Goal: Task Accomplishment & Management: Complete application form

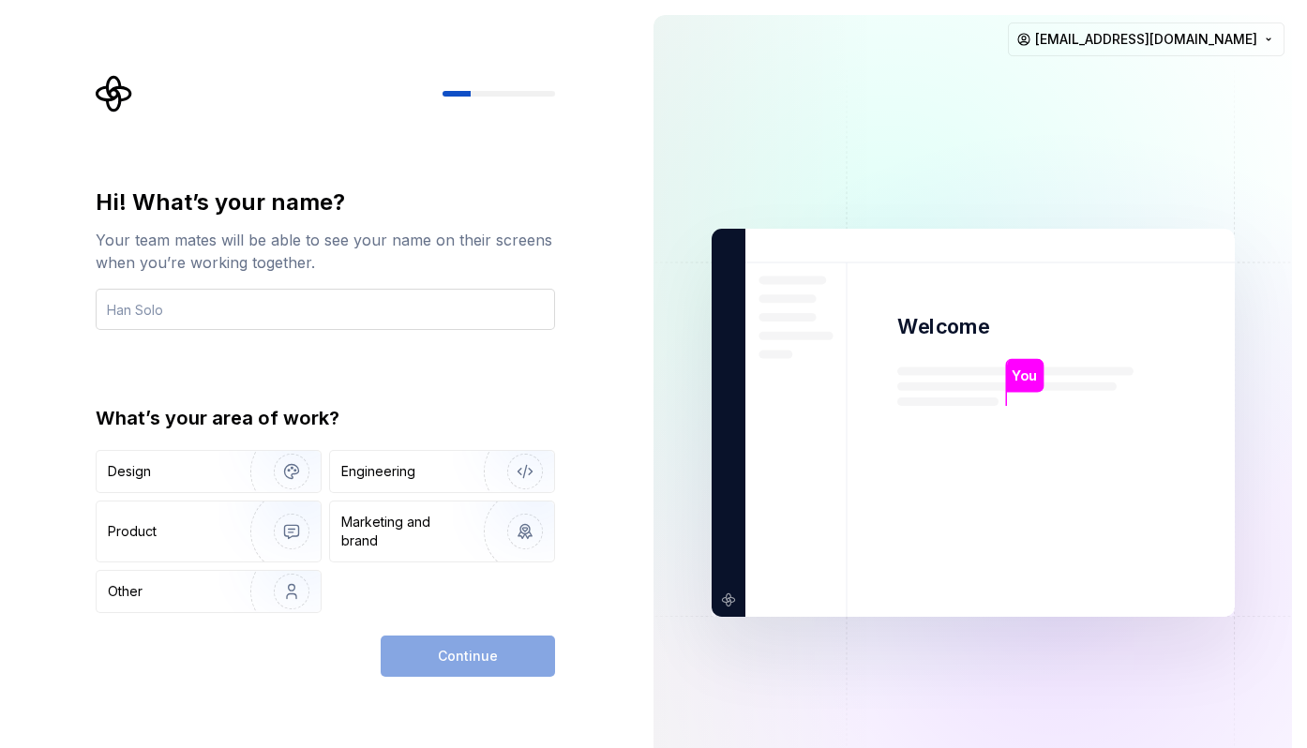
click at [415, 322] on input "text" at bounding box center [325, 309] width 459 height 41
type input "Nao"
click at [239, 529] on img "button" at bounding box center [279, 532] width 120 height 126
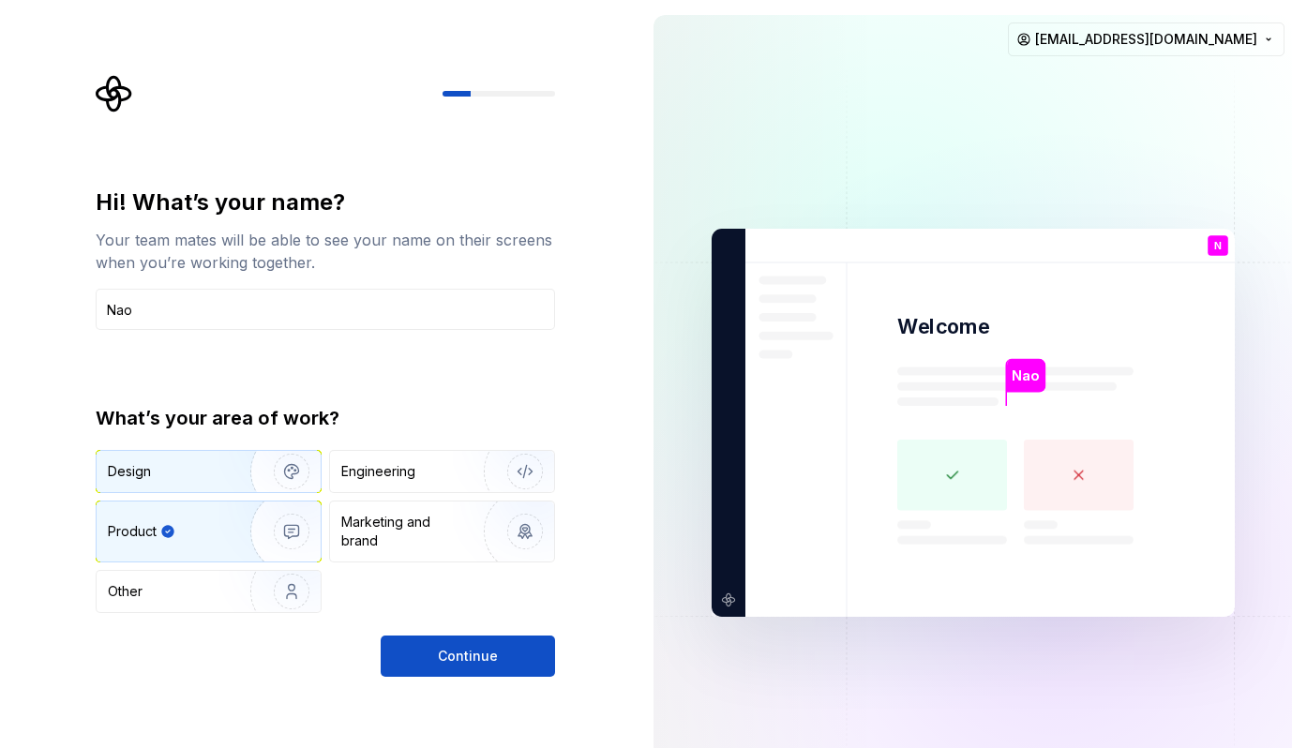
click at [242, 490] on img "button" at bounding box center [279, 472] width 120 height 126
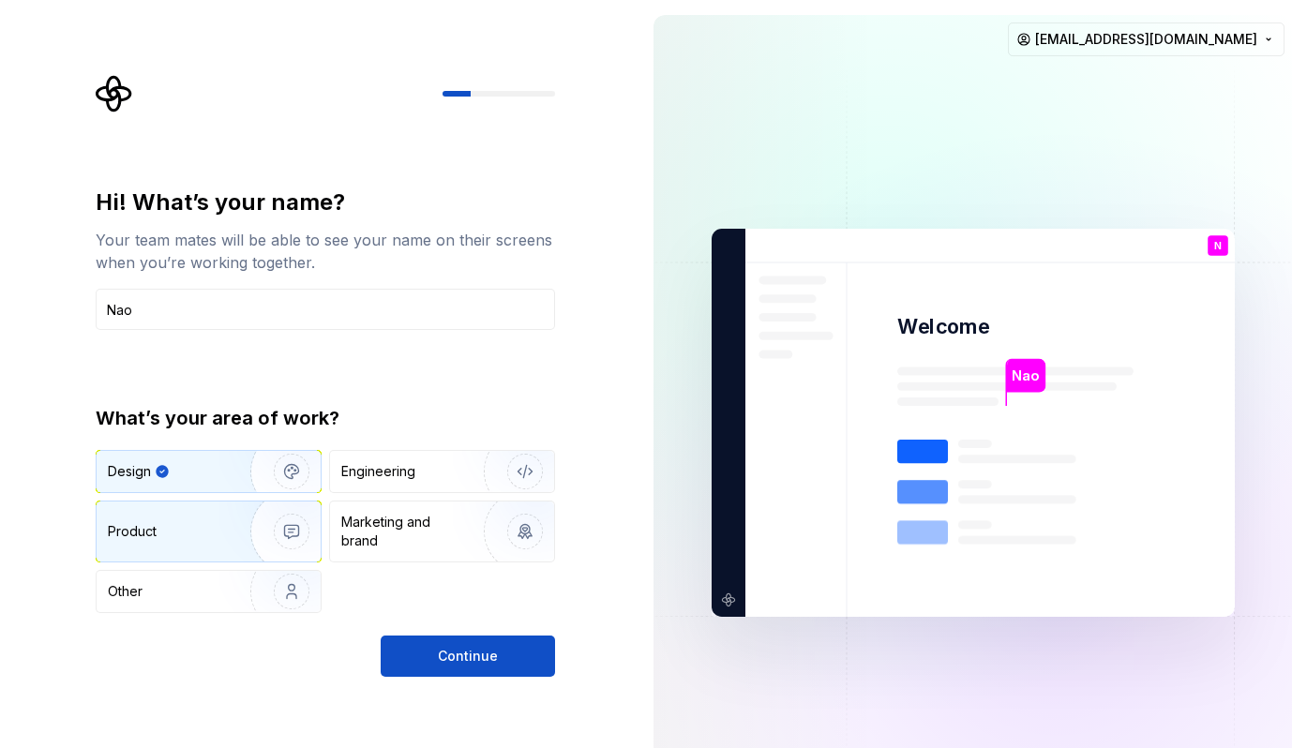
click at [244, 523] on img "button" at bounding box center [279, 532] width 120 height 126
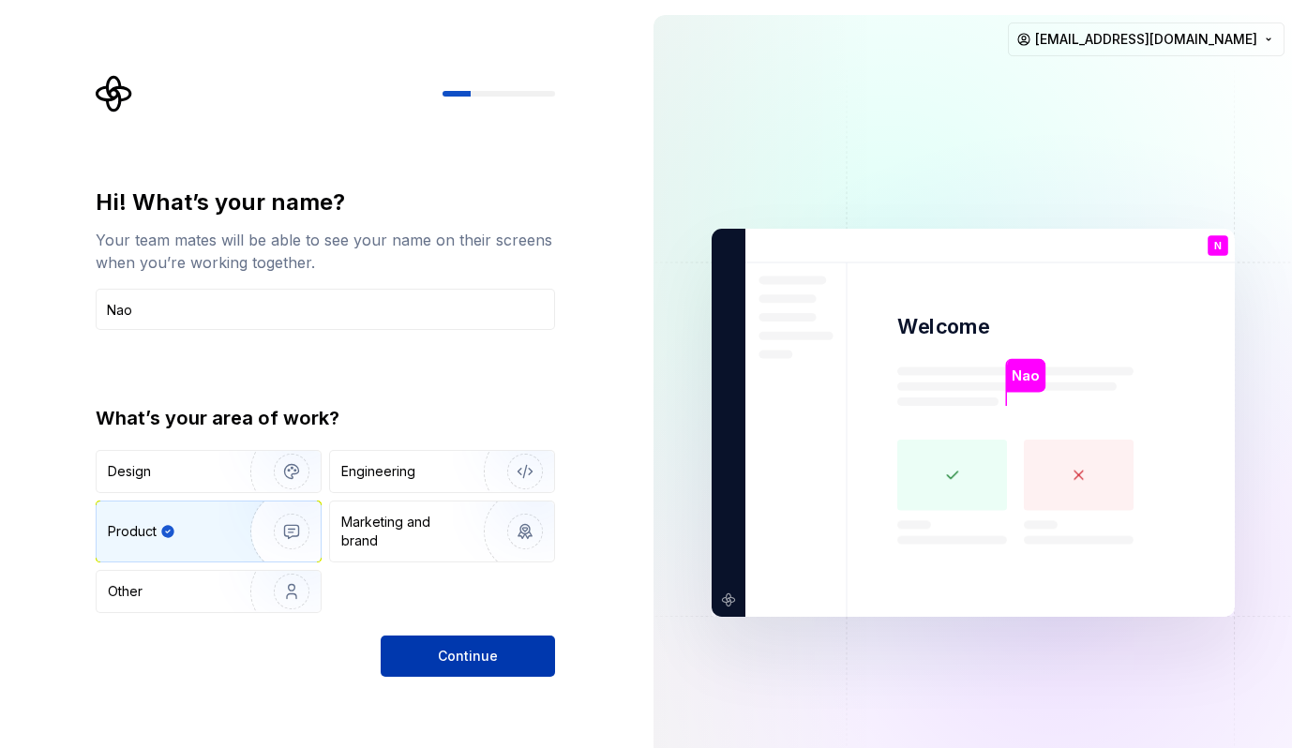
click at [493, 651] on span "Continue" at bounding box center [468, 656] width 60 height 19
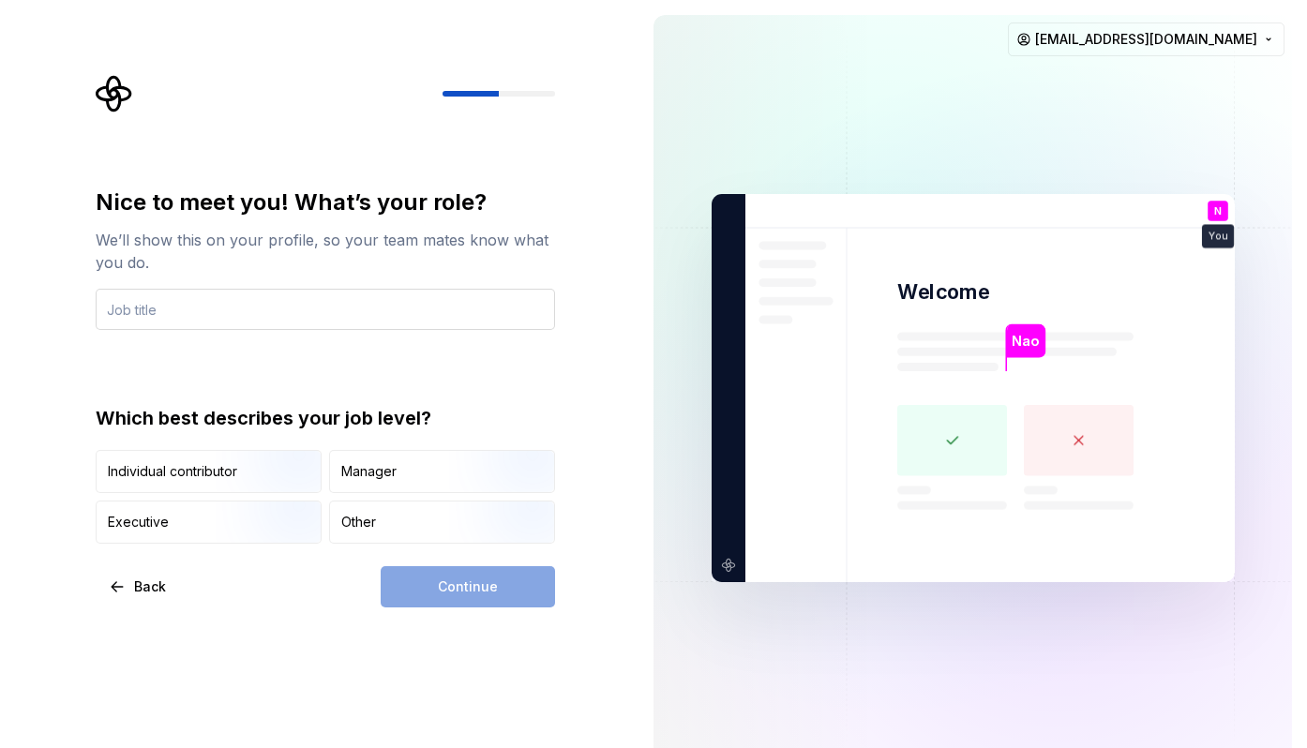
click at [330, 305] on input "text" at bounding box center [325, 309] width 459 height 41
click at [260, 512] on img "button" at bounding box center [276, 546] width 120 height 126
click at [233, 312] on input "text" at bounding box center [325, 309] width 459 height 41
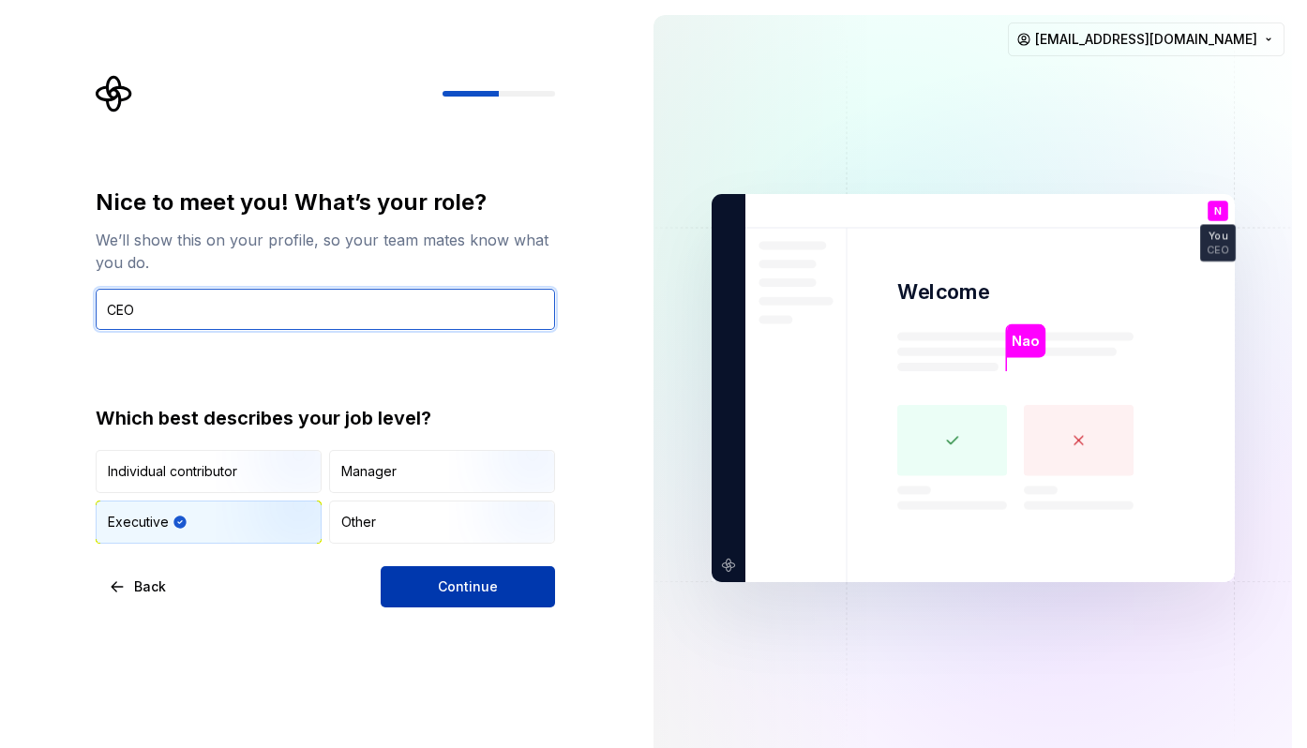
type input "CEO"
click at [437, 572] on button "Continue" at bounding box center [468, 586] width 174 height 41
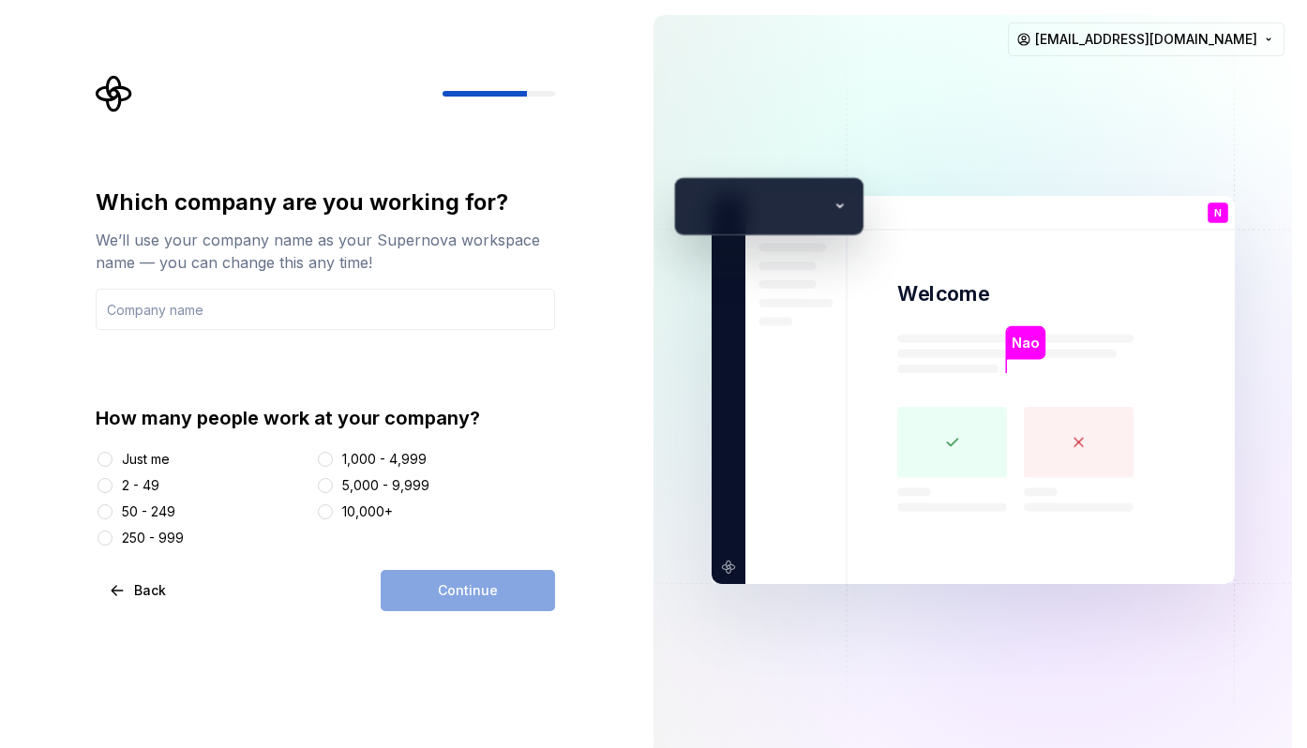
click at [143, 514] on div "50 - 249" at bounding box center [148, 512] width 53 height 19
click at [113, 514] on button "50 - 249" at bounding box center [105, 511] width 15 height 15
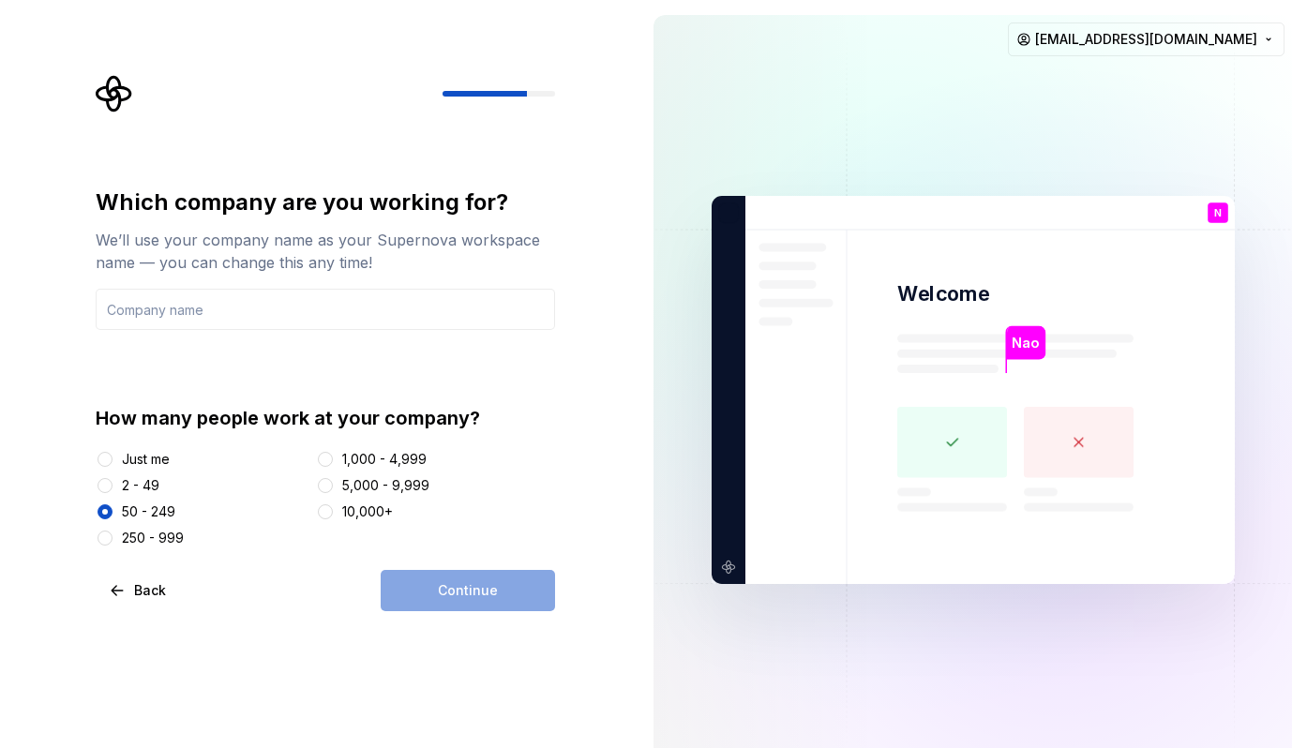
click at [161, 534] on div "250 - 999" at bounding box center [153, 538] width 62 height 19
click at [113, 534] on button "250 - 999" at bounding box center [105, 538] width 15 height 15
click at [233, 311] on input "text" at bounding box center [325, 309] width 459 height 41
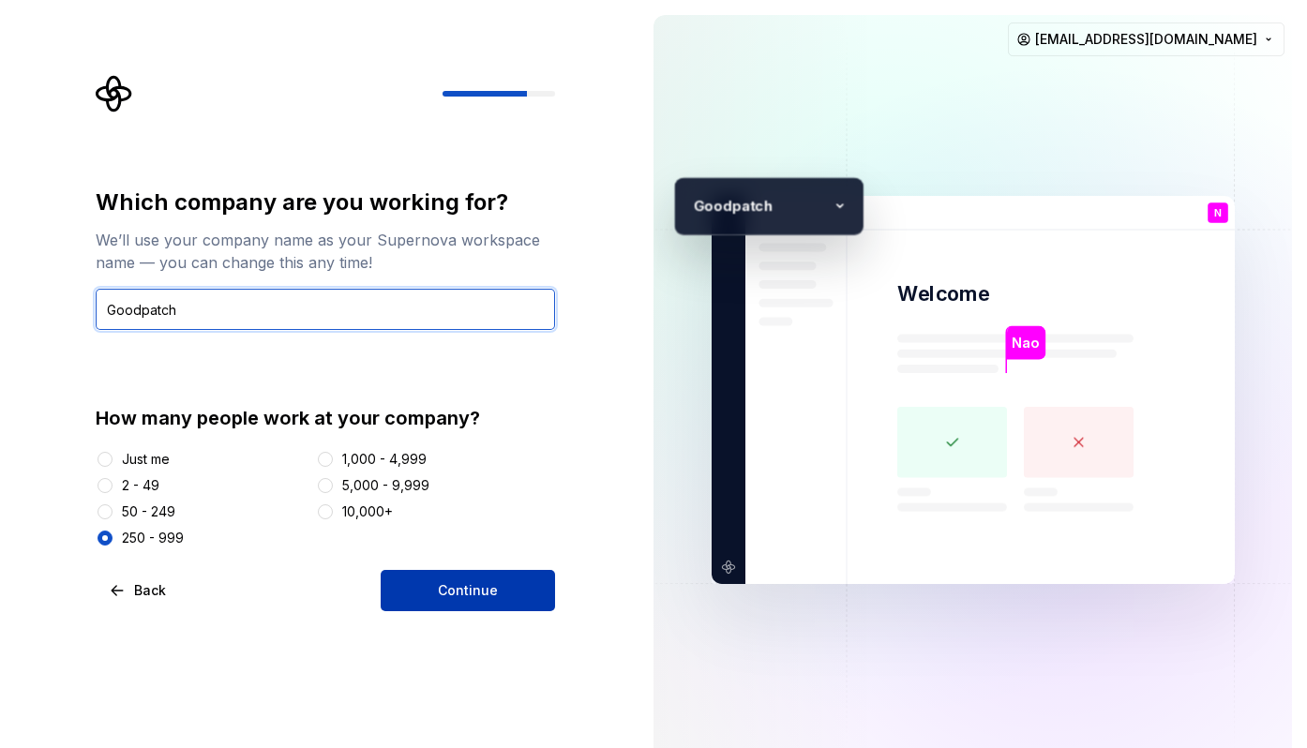
type input "Goodpatch"
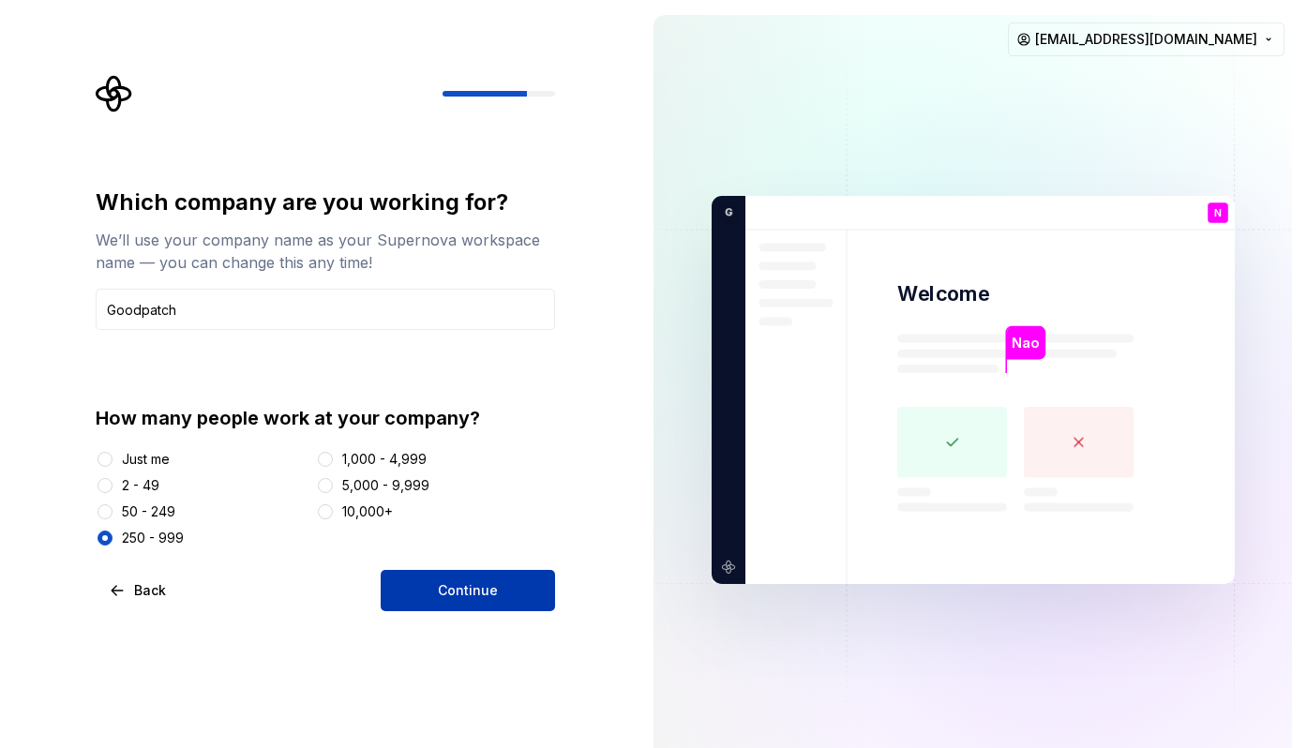
click at [423, 594] on button "Continue" at bounding box center [468, 590] width 174 height 41
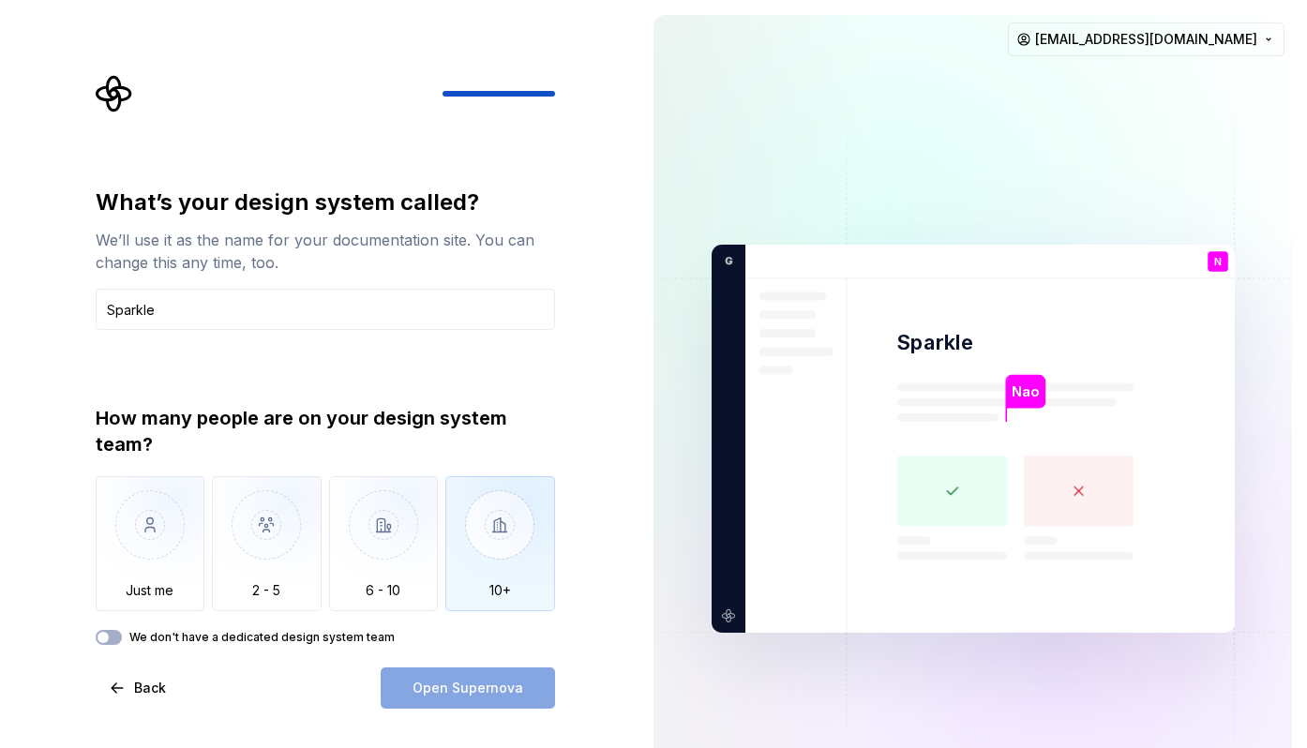
type input "Sparkle"
click at [490, 540] on img "button" at bounding box center [500, 539] width 110 height 126
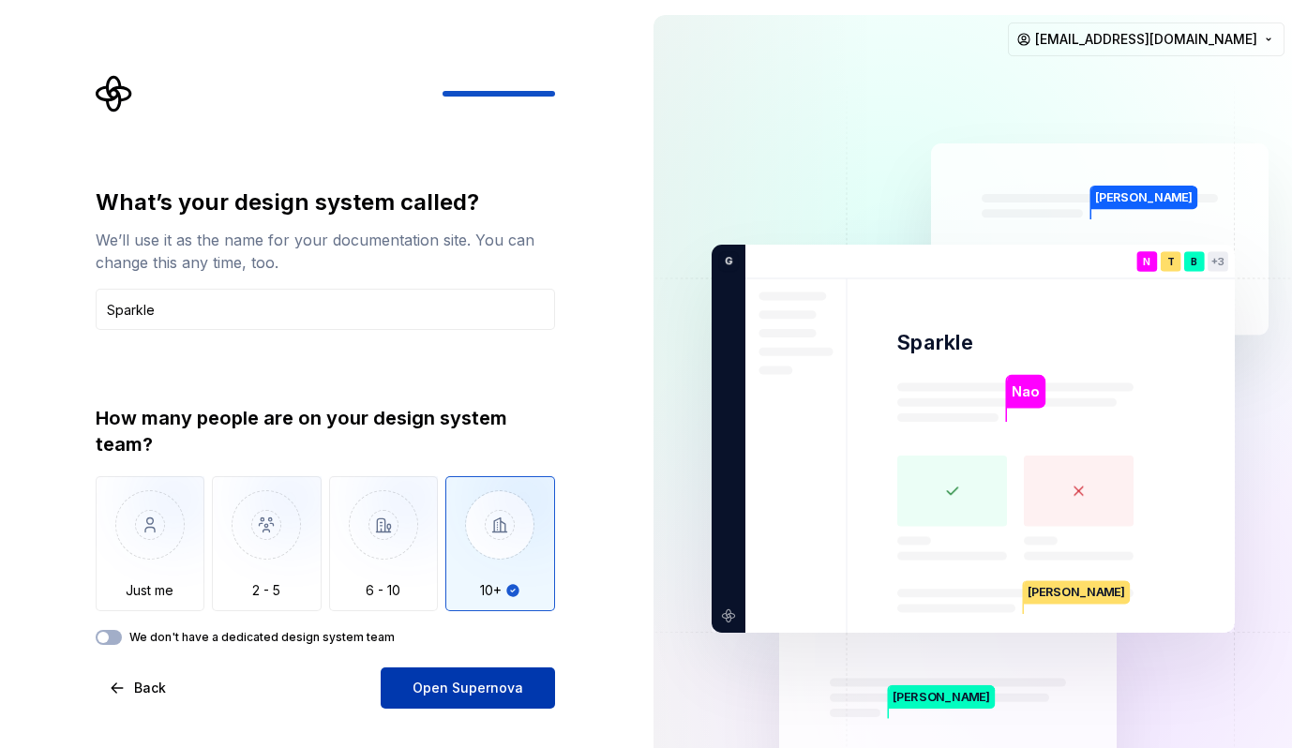
click at [442, 681] on span "Open Supernova" at bounding box center [468, 688] width 111 height 19
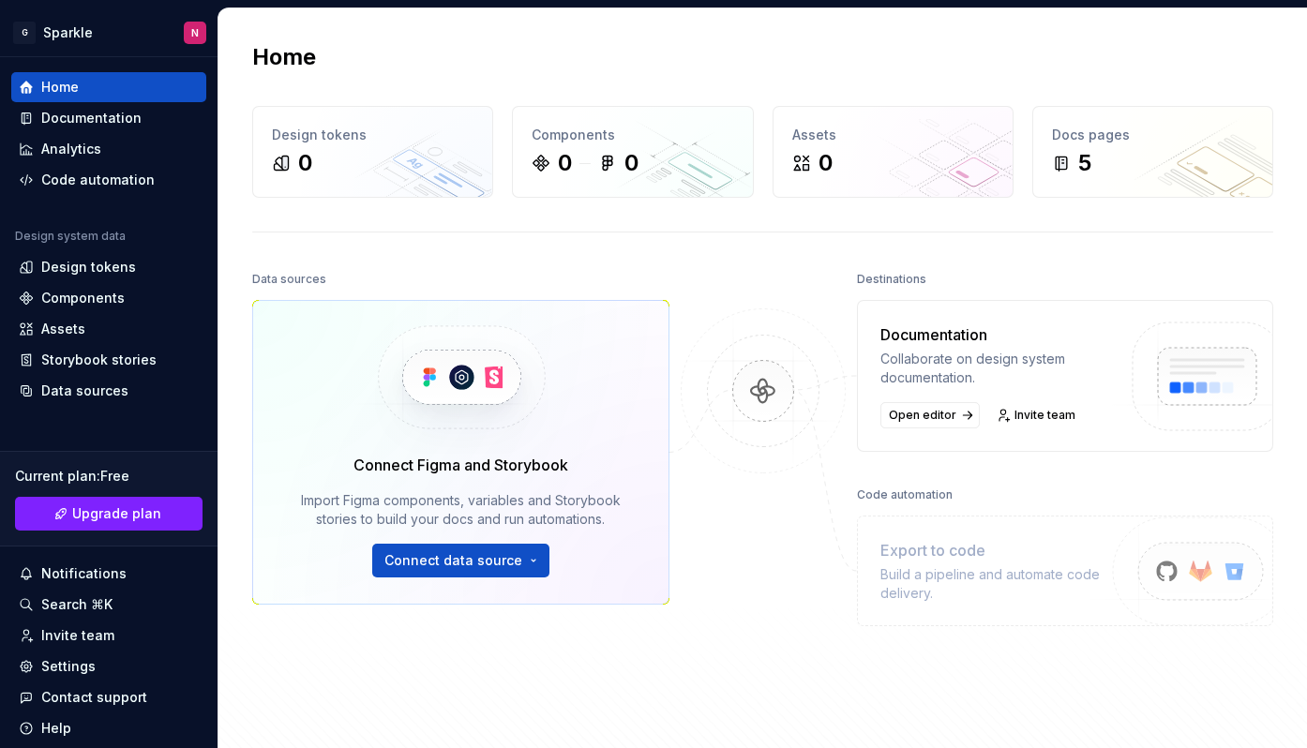
click at [714, 277] on div at bounding box center [764, 490] width 188 height 449
click at [105, 123] on div "Documentation" at bounding box center [91, 118] width 100 height 19
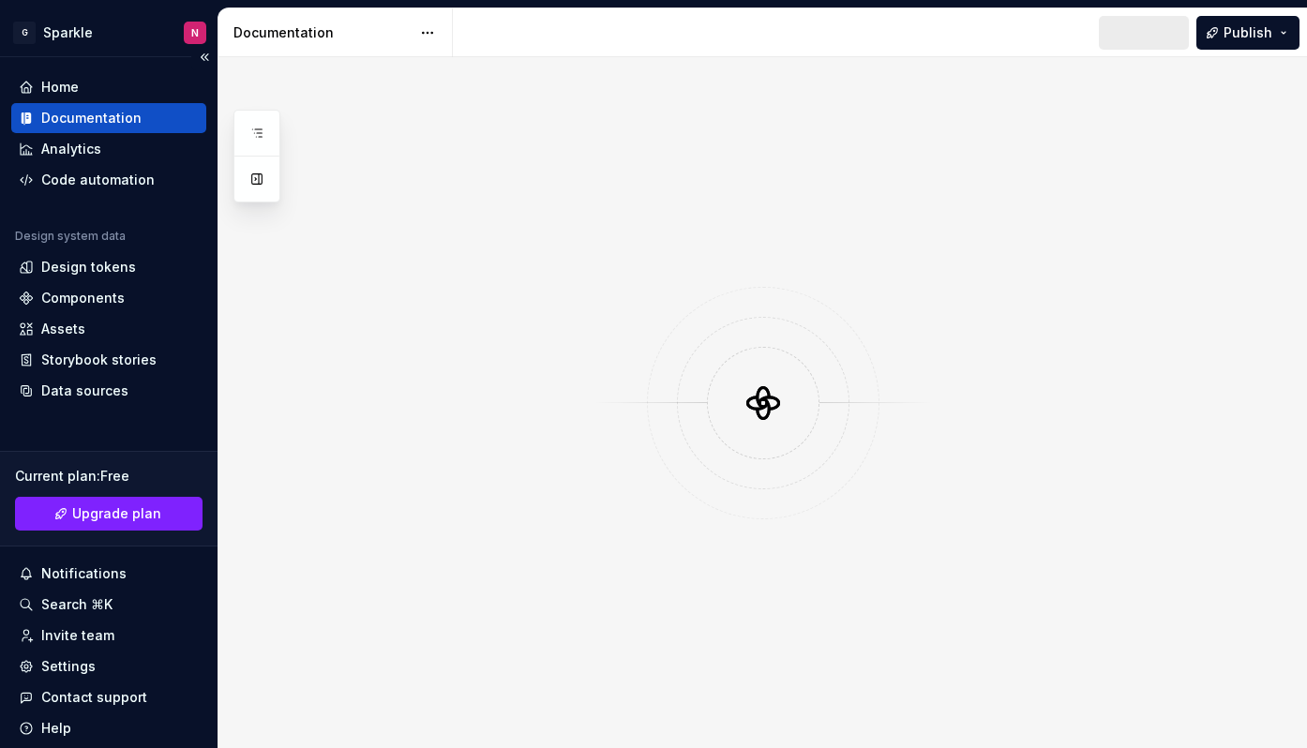
click at [105, 123] on div "Documentation" at bounding box center [91, 118] width 100 height 19
click at [782, 410] on icon at bounding box center [763, 403] width 56 height 56
click at [1134, 40] on span "Preview" at bounding box center [1135, 32] width 53 height 19
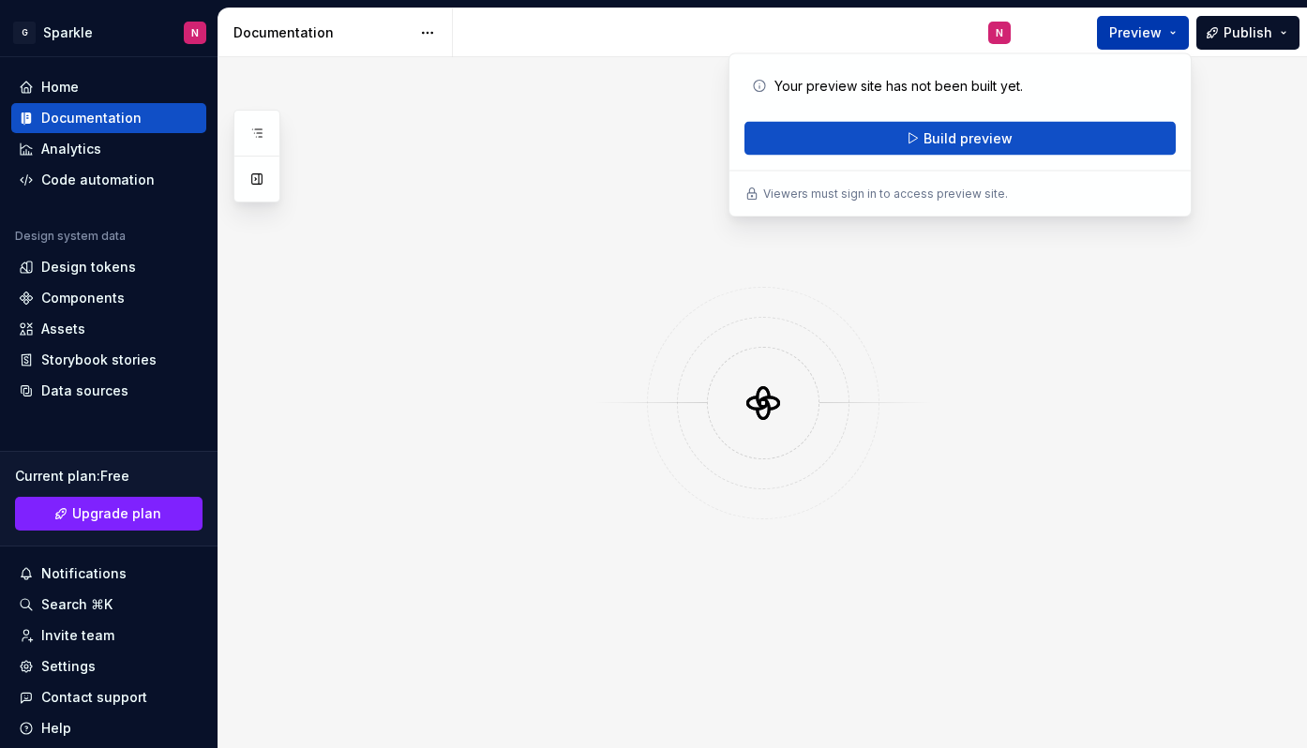
click at [1134, 40] on span "Preview" at bounding box center [1135, 32] width 53 height 19
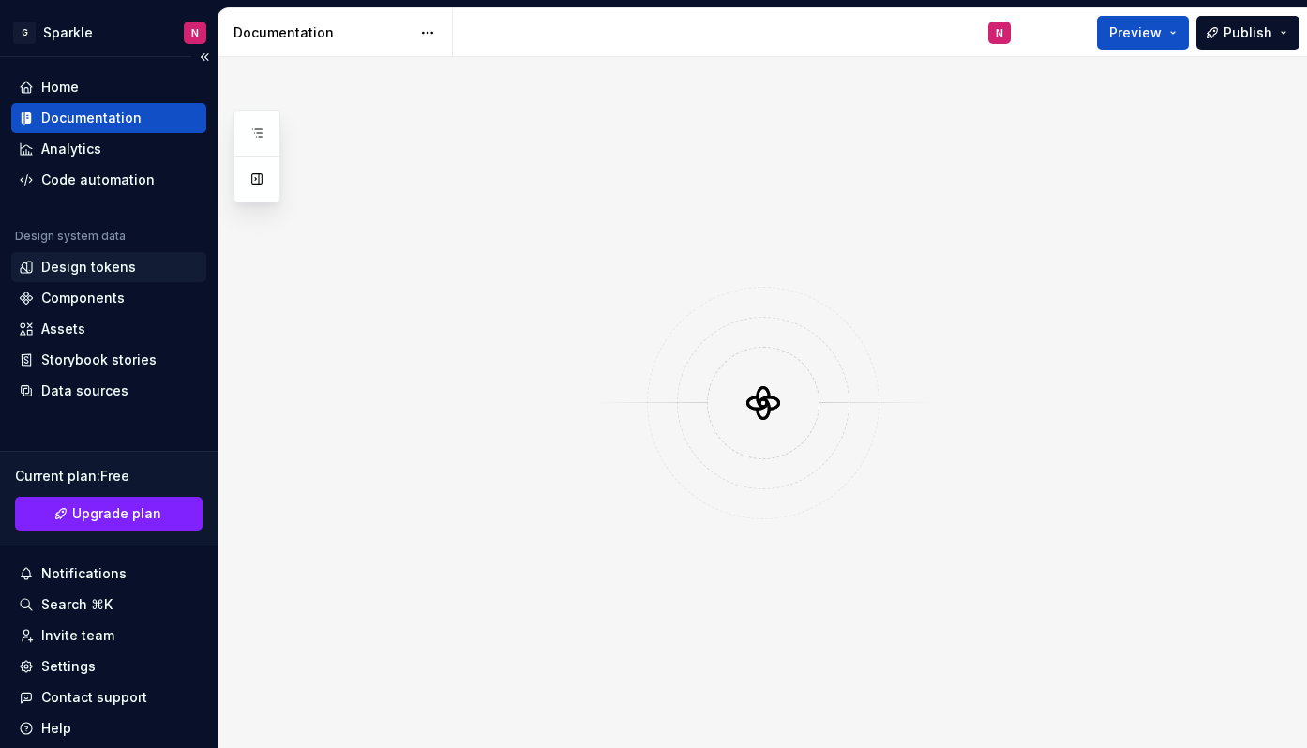
click at [99, 263] on div "Design tokens" at bounding box center [88, 267] width 95 height 19
